Goal: Information Seeking & Learning: Learn about a topic

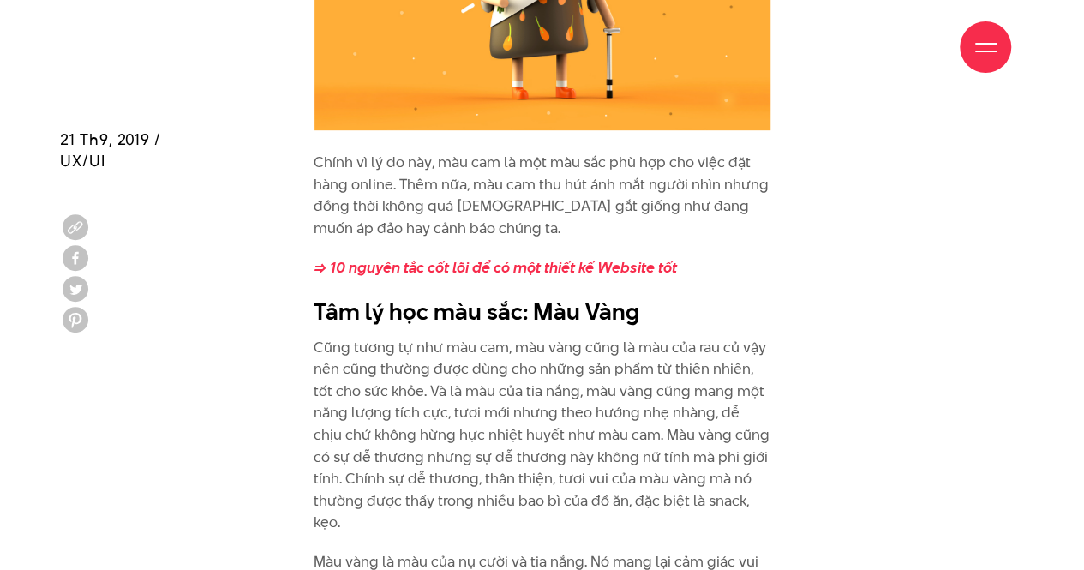
scroll to position [3685, 0]
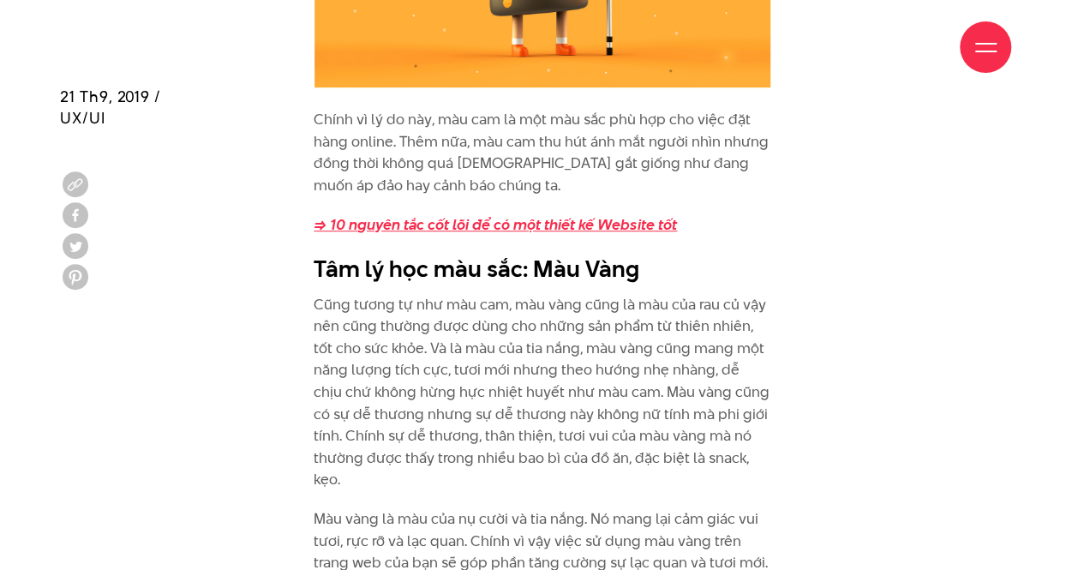
click at [490, 225] on strong "=> 10 nguyên tắc cốt lõi để có một thiết kế Website tốt" at bounding box center [495, 224] width 363 height 21
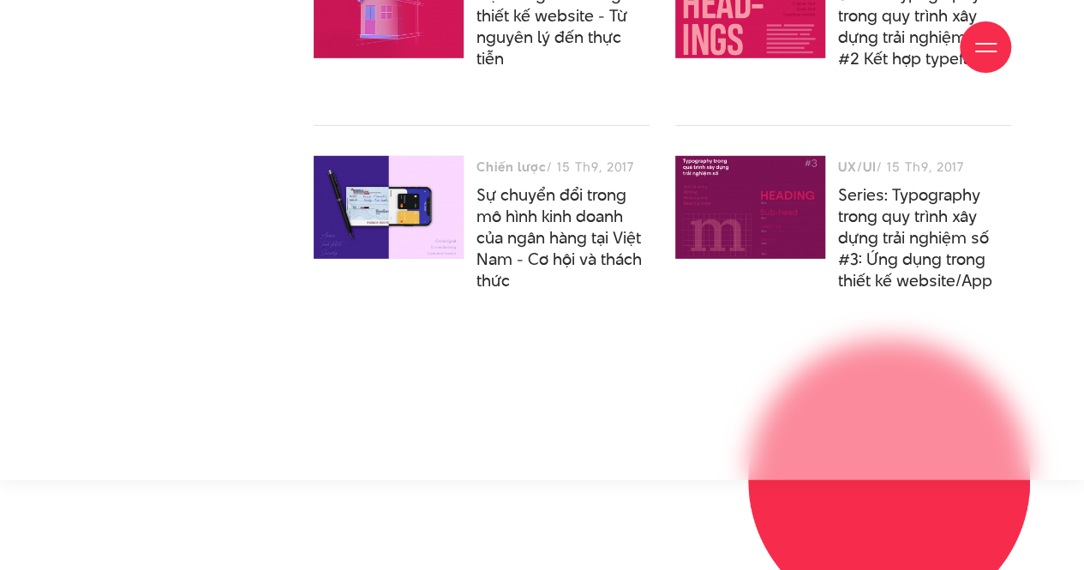
scroll to position [2511, 0]
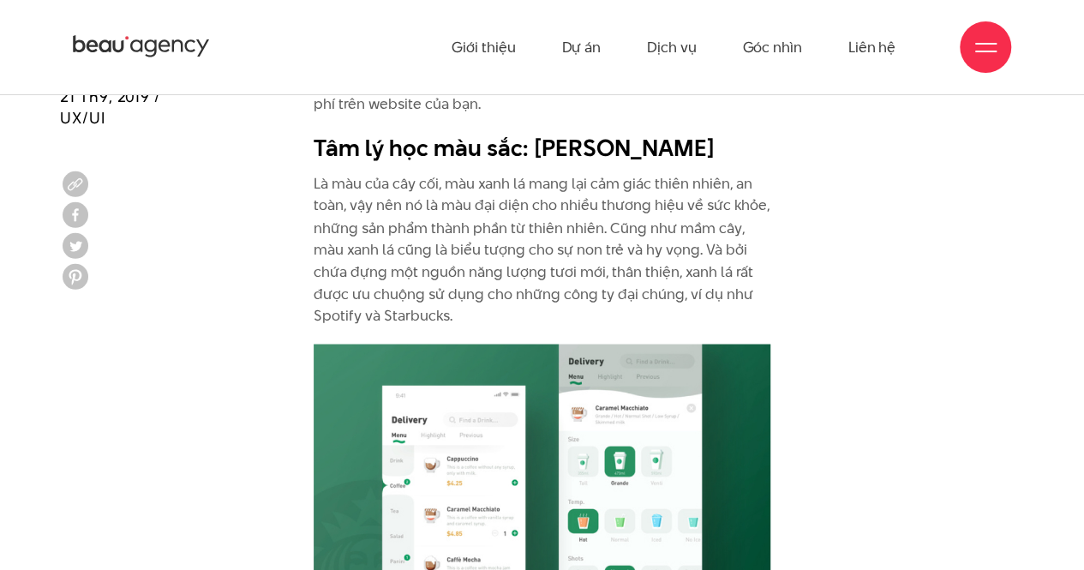
scroll to position [4657, 0]
